Goal: Check status: Check status

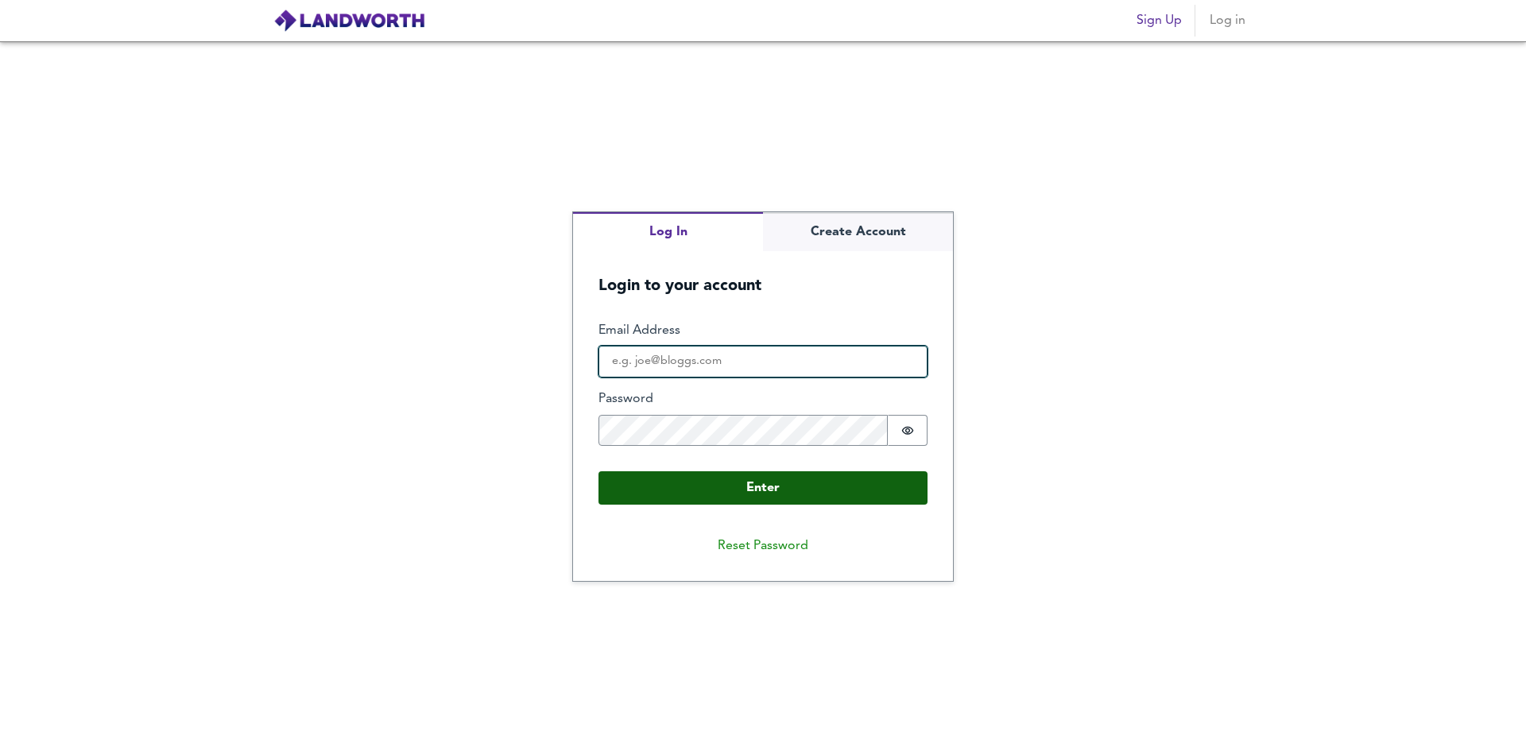
type input "[EMAIL_ADDRESS][DOMAIN_NAME]"
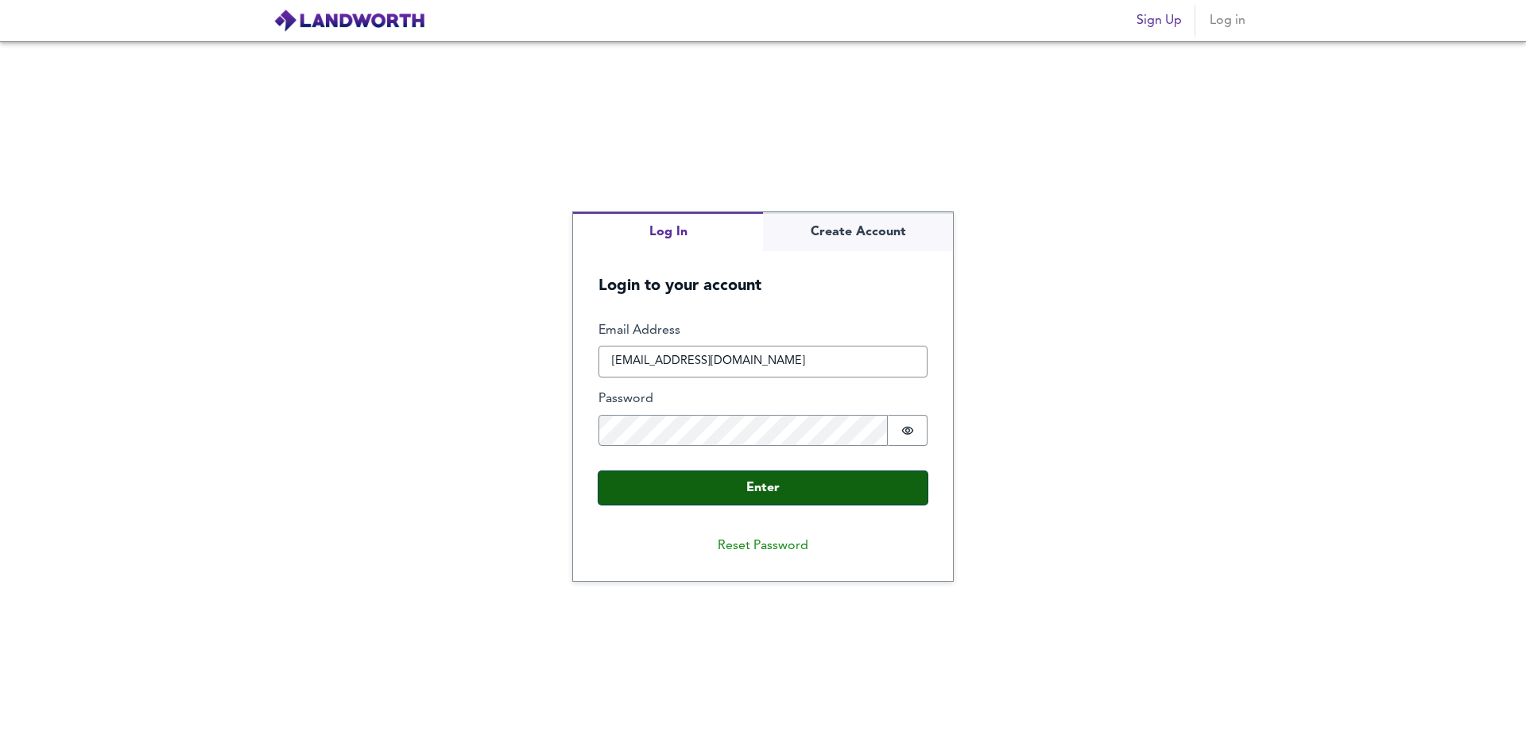
click at [741, 492] on button "Enter" at bounding box center [763, 487] width 329 height 33
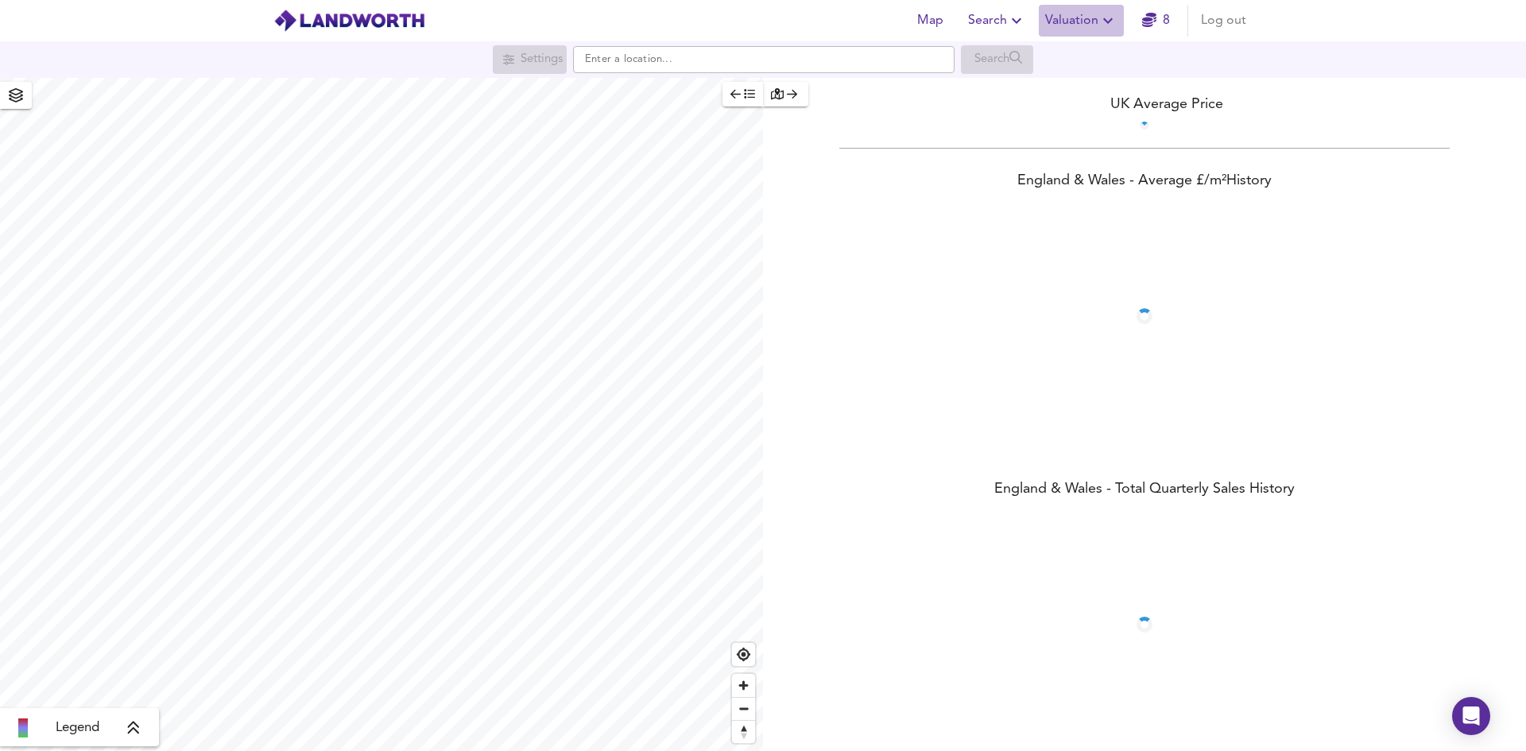
click at [1075, 15] on span "Valuation" at bounding box center [1081, 21] width 72 height 22
click at [1075, 93] on li "Valuation Report History" at bounding box center [1081, 86] width 190 height 29
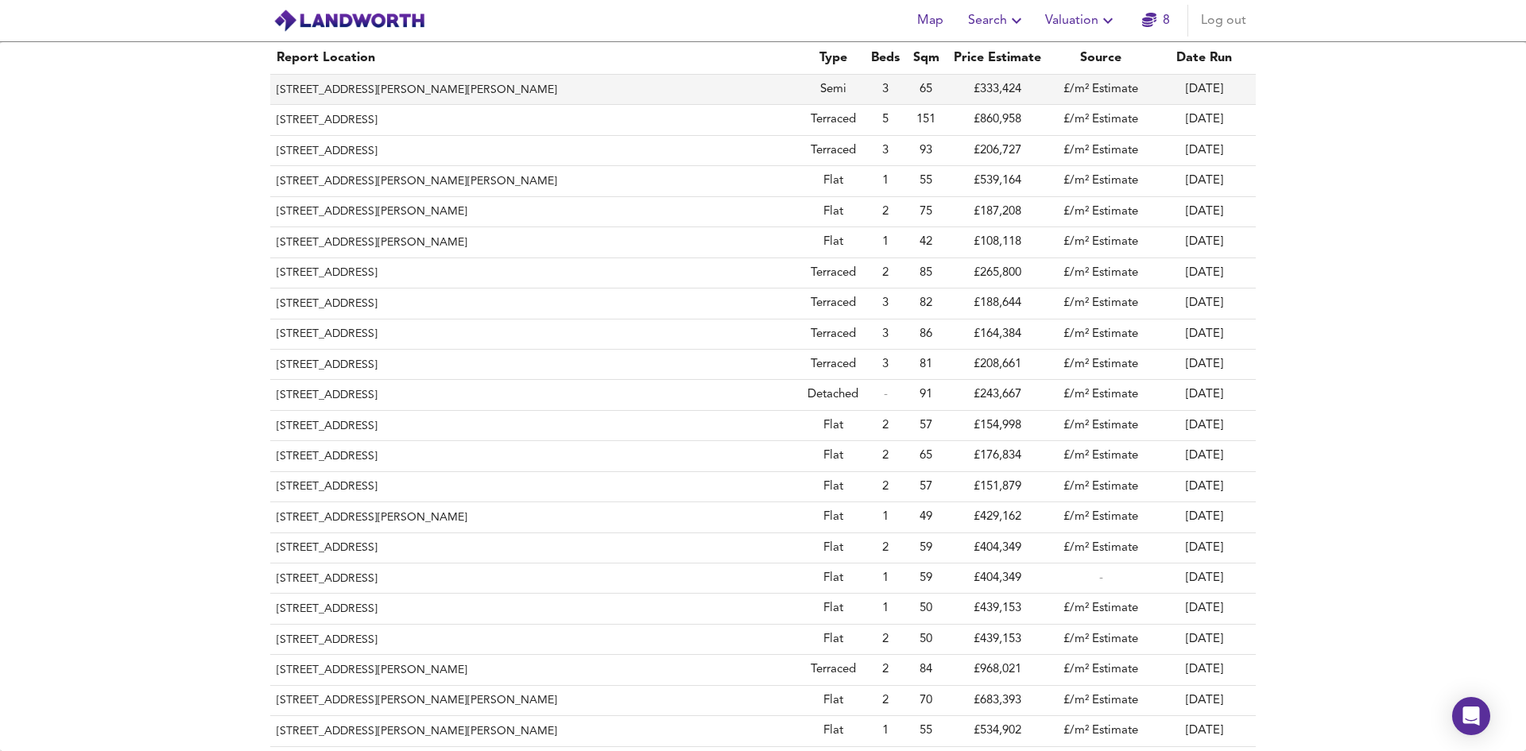
click at [428, 97] on th "[STREET_ADDRESS][PERSON_NAME][PERSON_NAME]" at bounding box center [535, 90] width 531 height 30
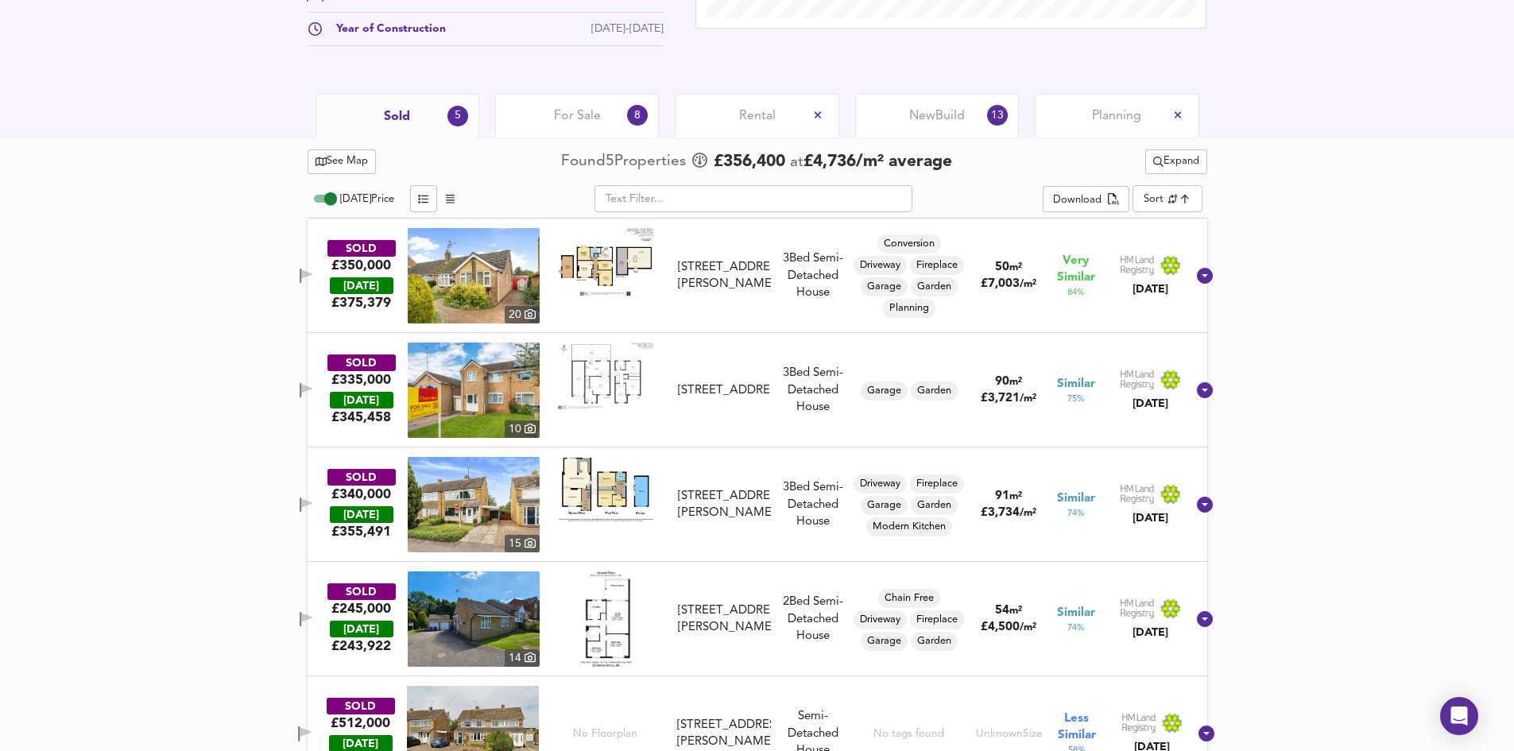
scroll to position [715, 0]
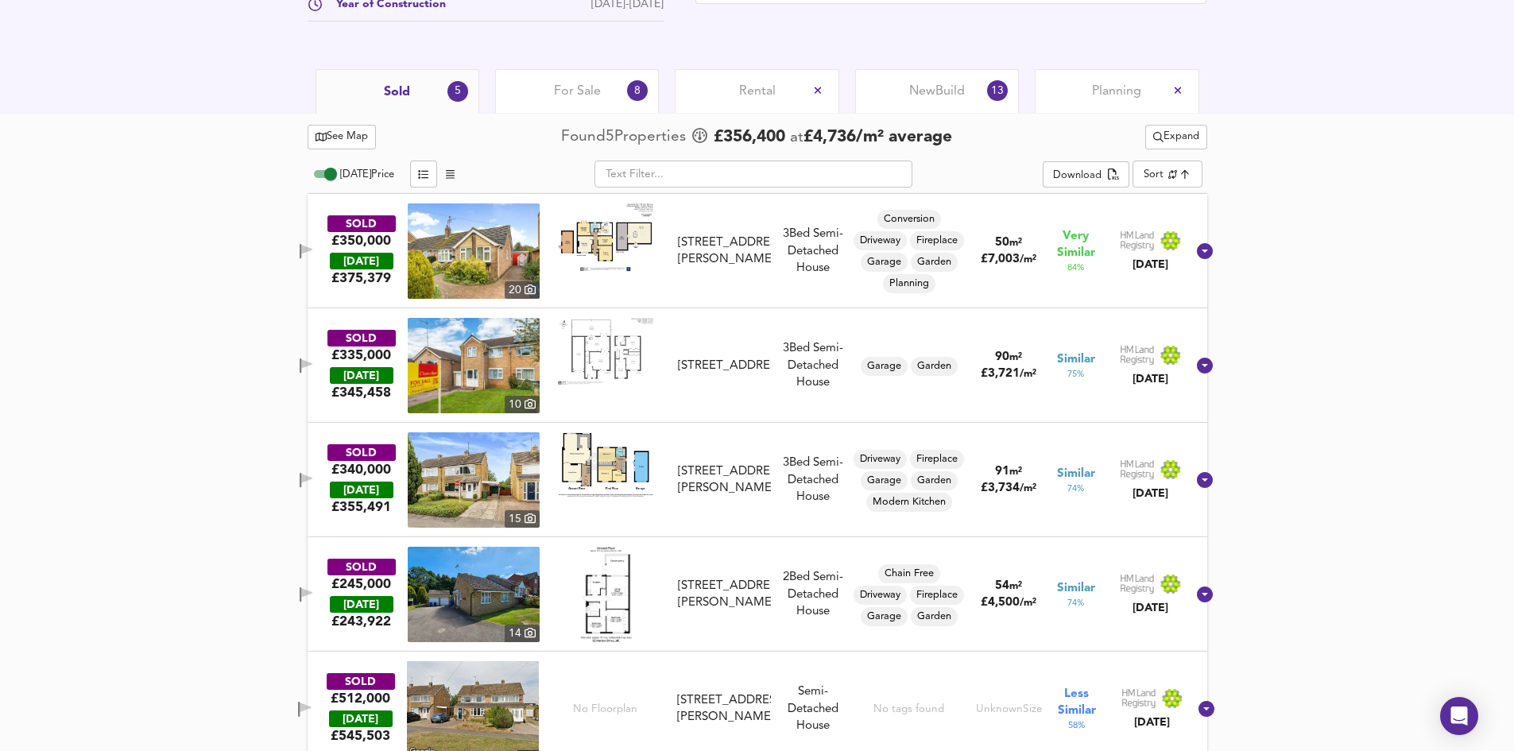
click at [487, 484] on img at bounding box center [474, 479] width 132 height 95
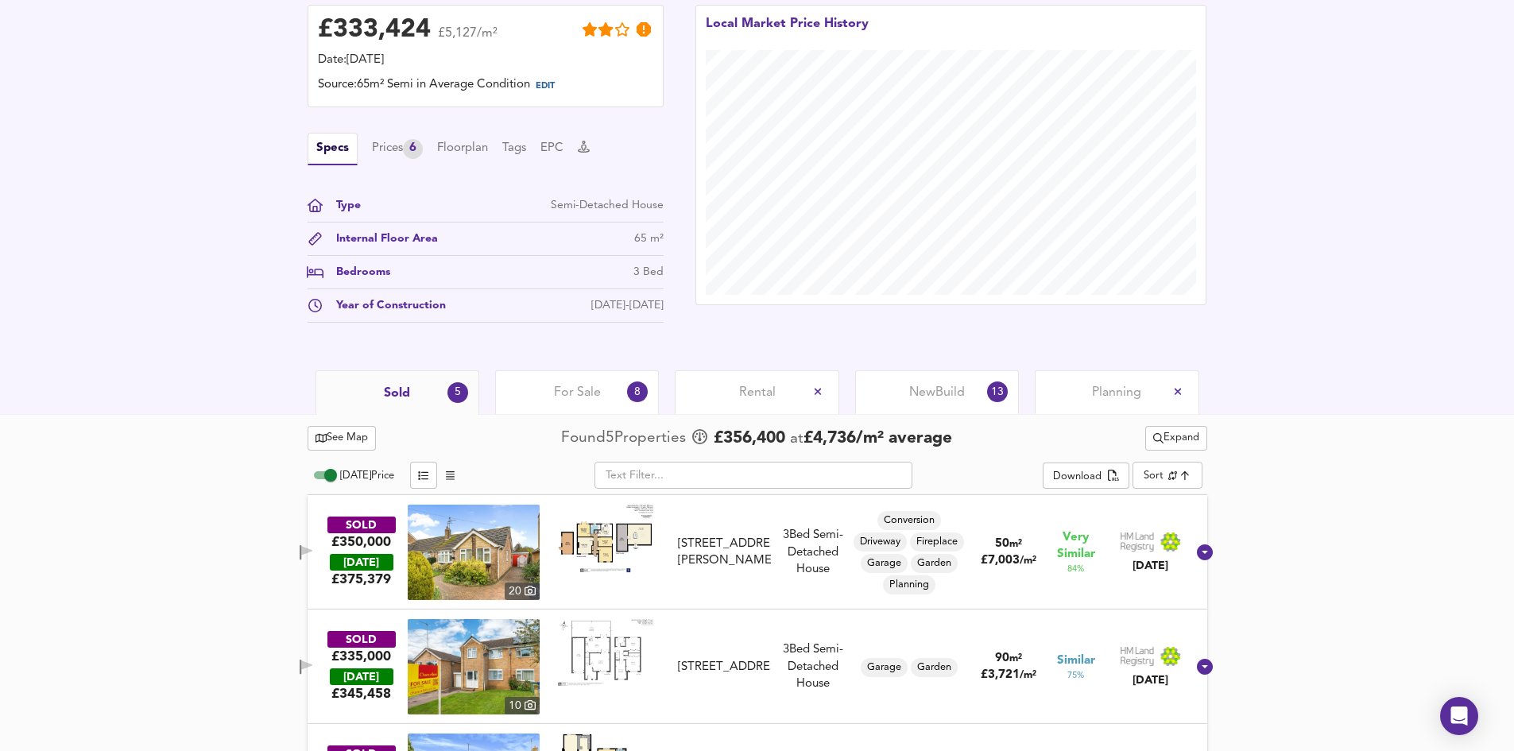
scroll to position [660, 0]
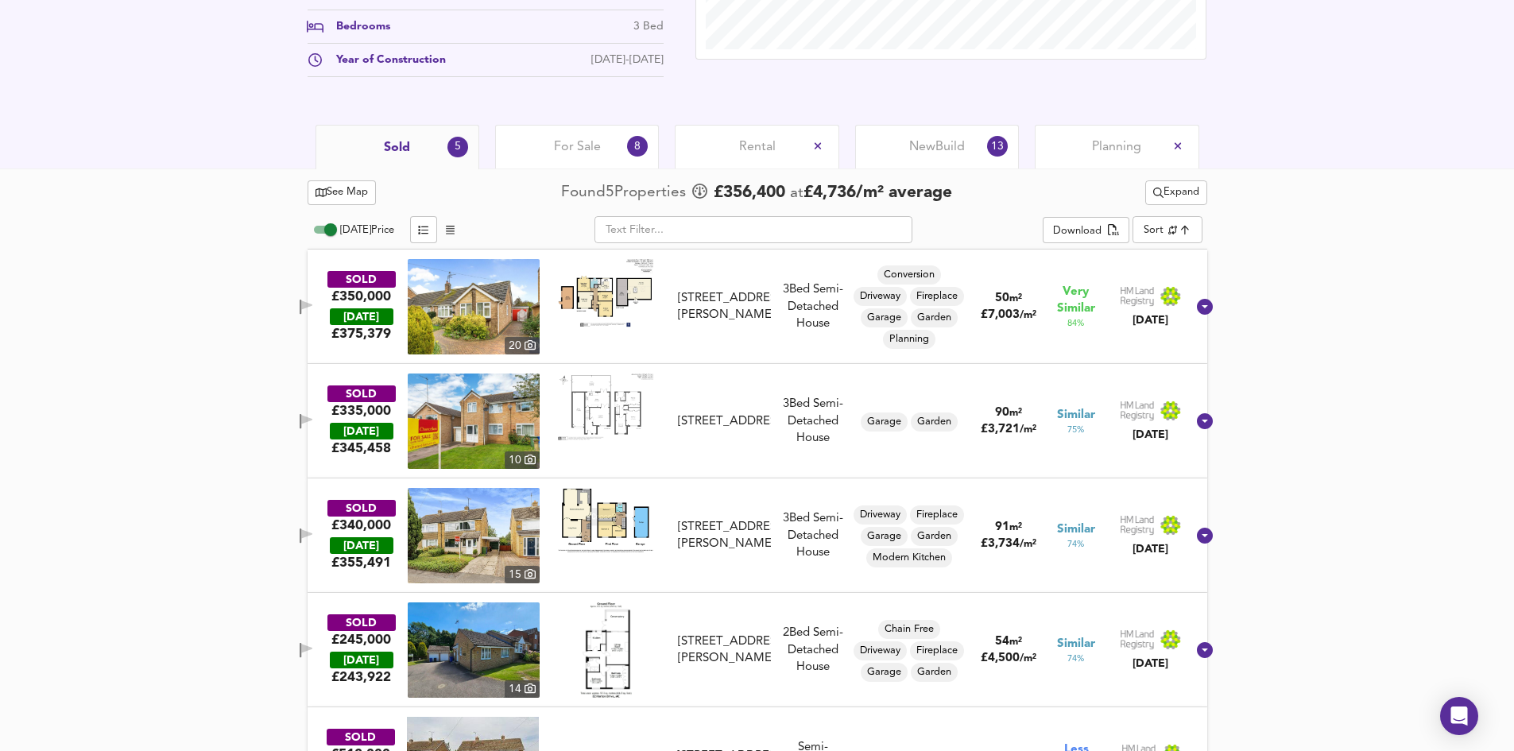
click at [1187, 197] on span "Expand" at bounding box center [1176, 193] width 46 height 18
click at [1180, 223] on li "¼ mile ½ mile" at bounding box center [1173, 224] width 196 height 25
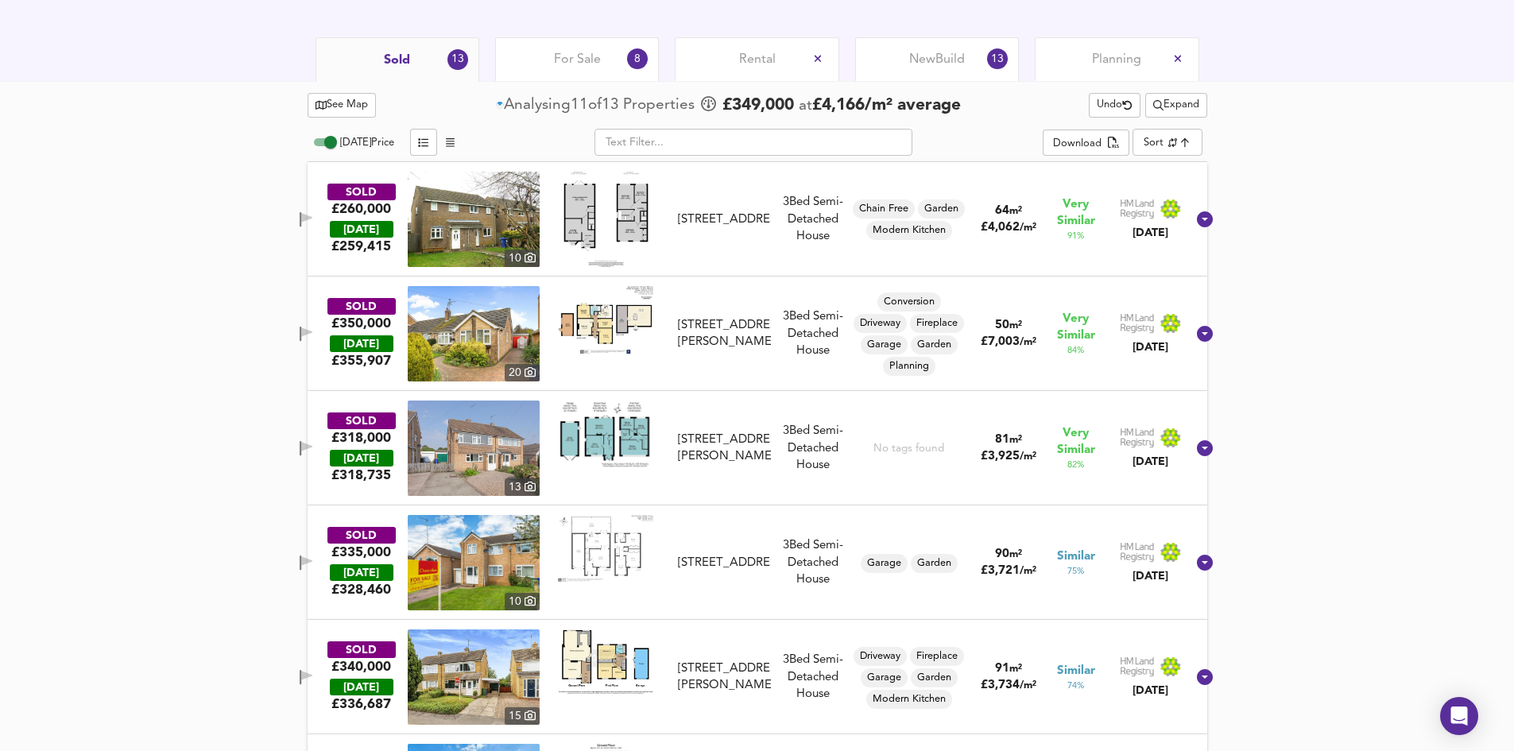
scroll to position [704, 0]
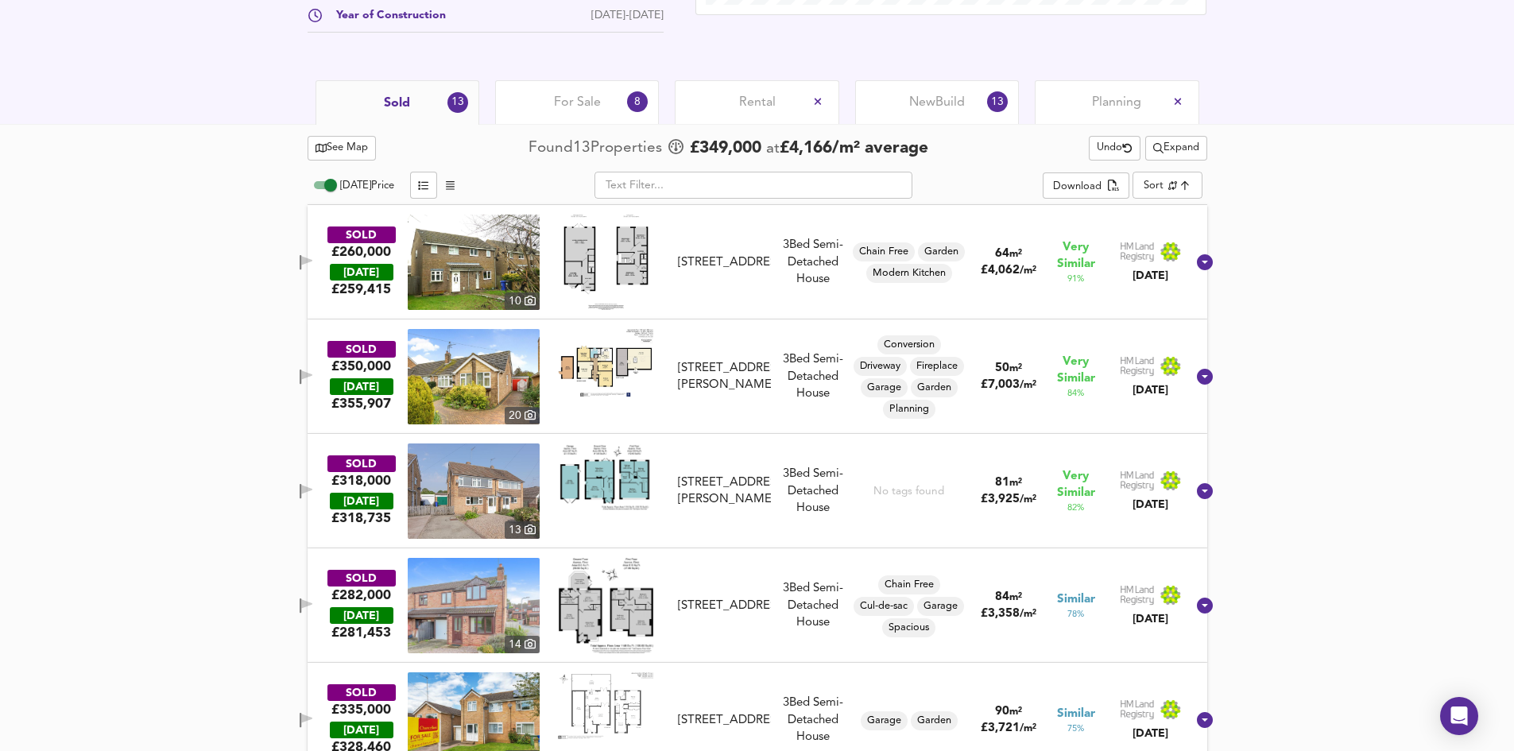
click at [647, 480] on img at bounding box center [605, 478] width 95 height 68
click at [507, 504] on img at bounding box center [474, 491] width 132 height 95
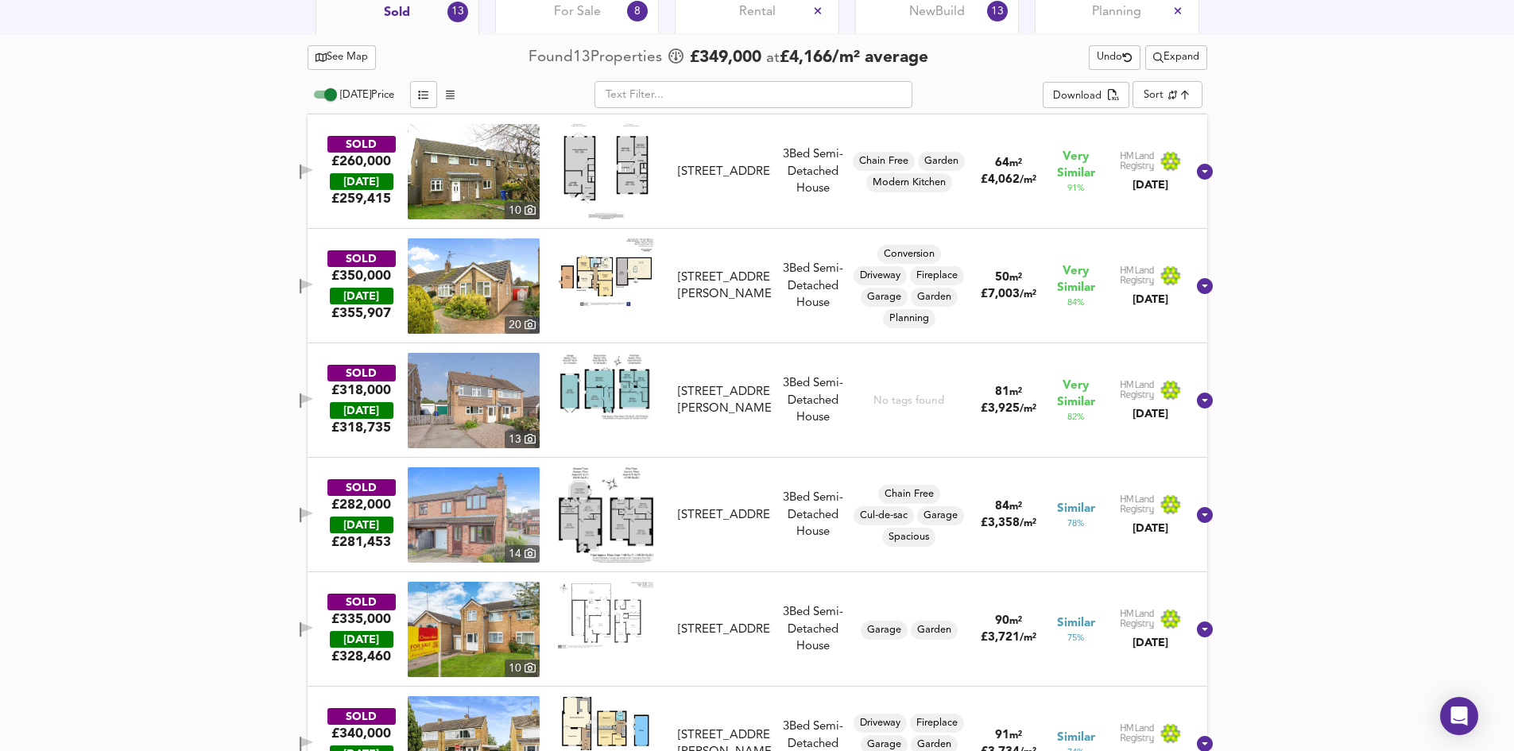
scroll to position [954, 0]
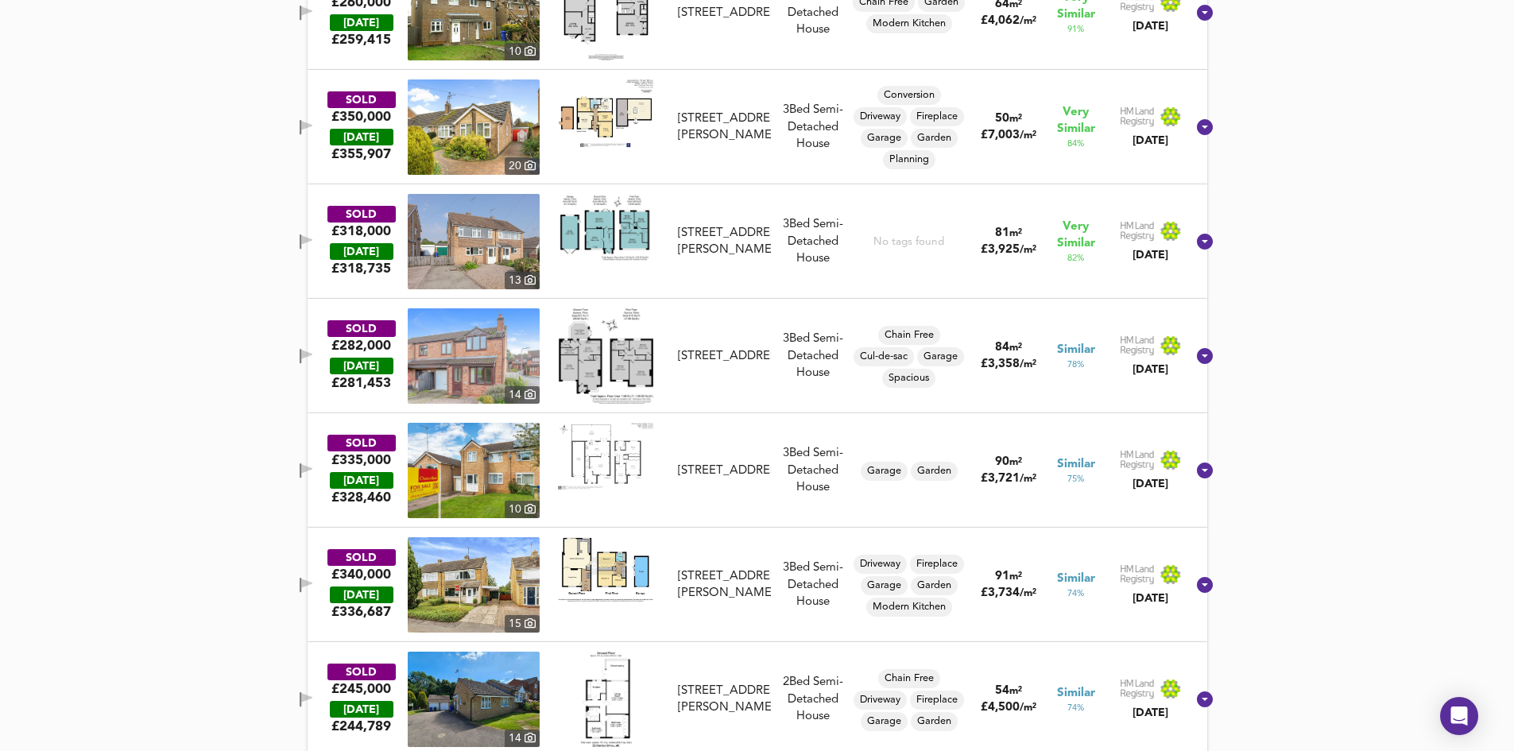
click at [506, 595] on img at bounding box center [474, 584] width 132 height 95
